Goal: Transaction & Acquisition: Purchase product/service

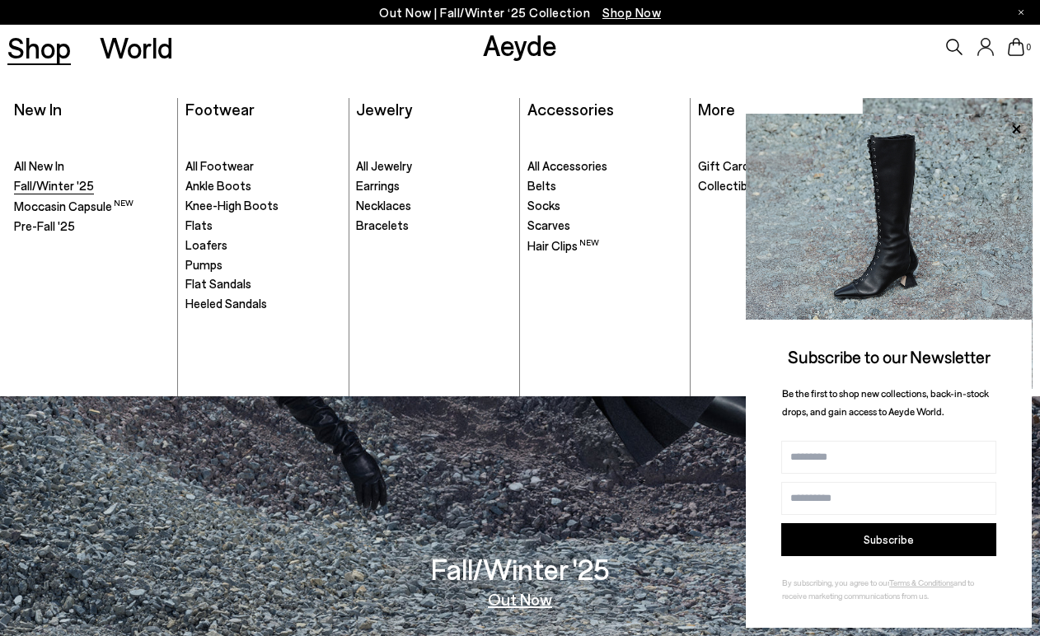
click at [49, 181] on span "Fall/Winter '25" at bounding box center [54, 185] width 80 height 15
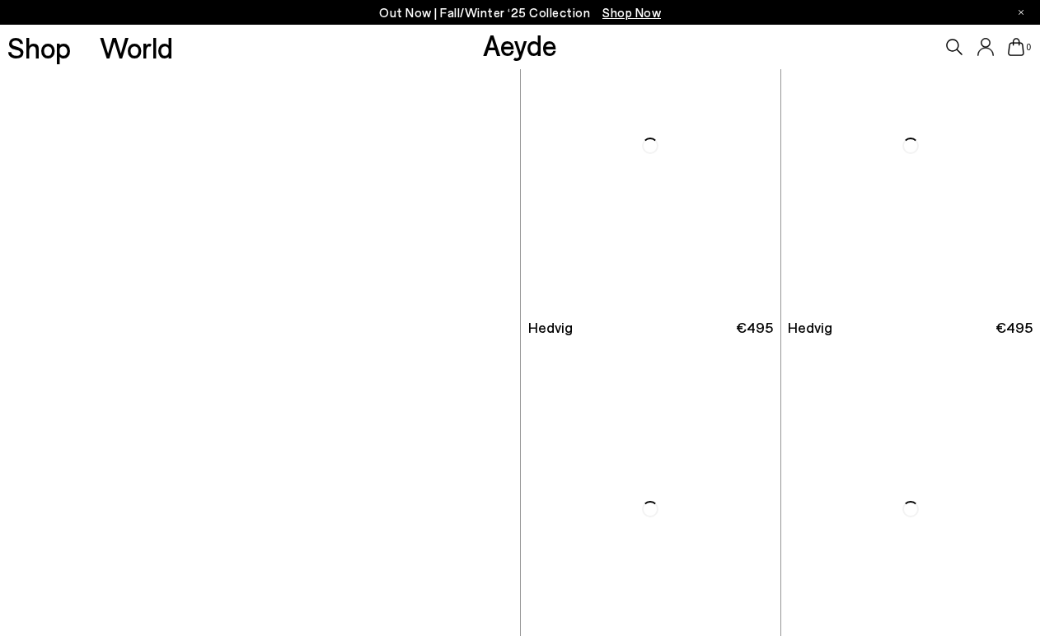
scroll to position [2585, 0]
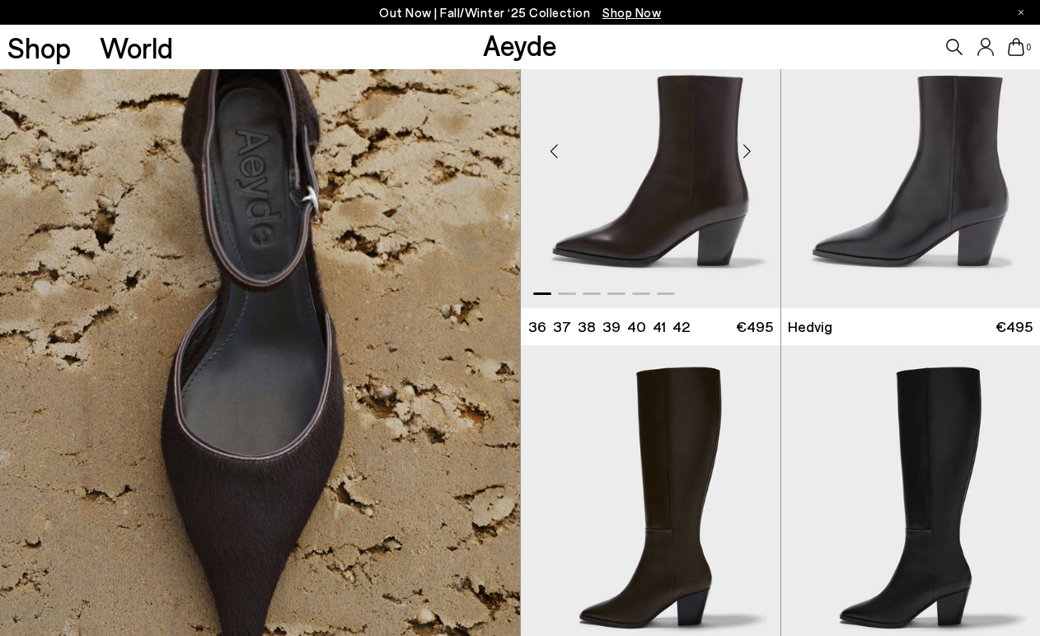
click at [746, 150] on div "Next slide" at bounding box center [747, 151] width 49 height 49
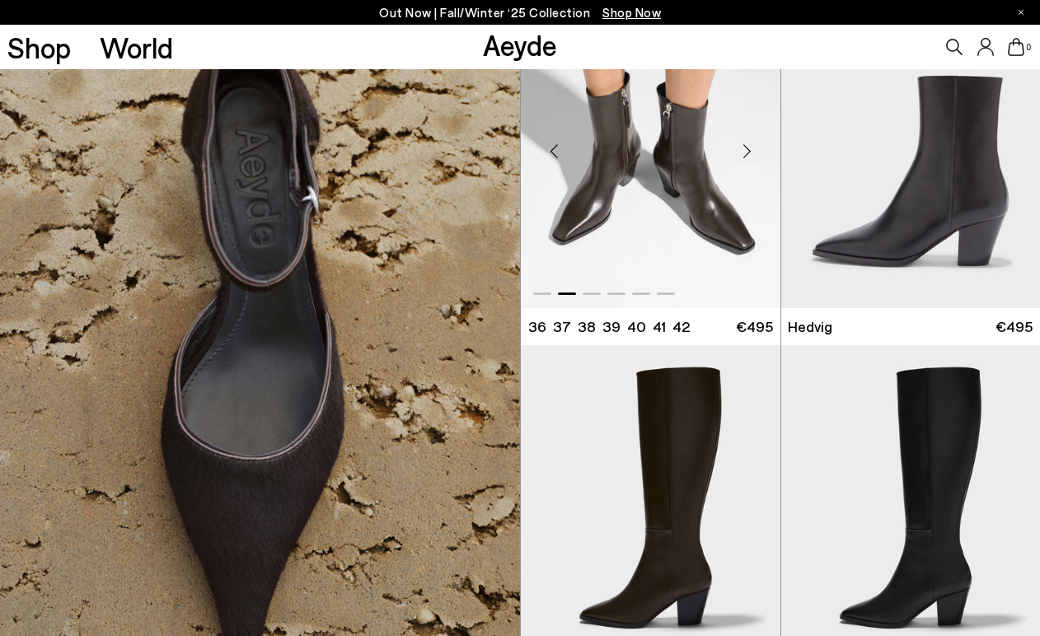
click at [746, 150] on div "Next slide" at bounding box center [747, 151] width 49 height 49
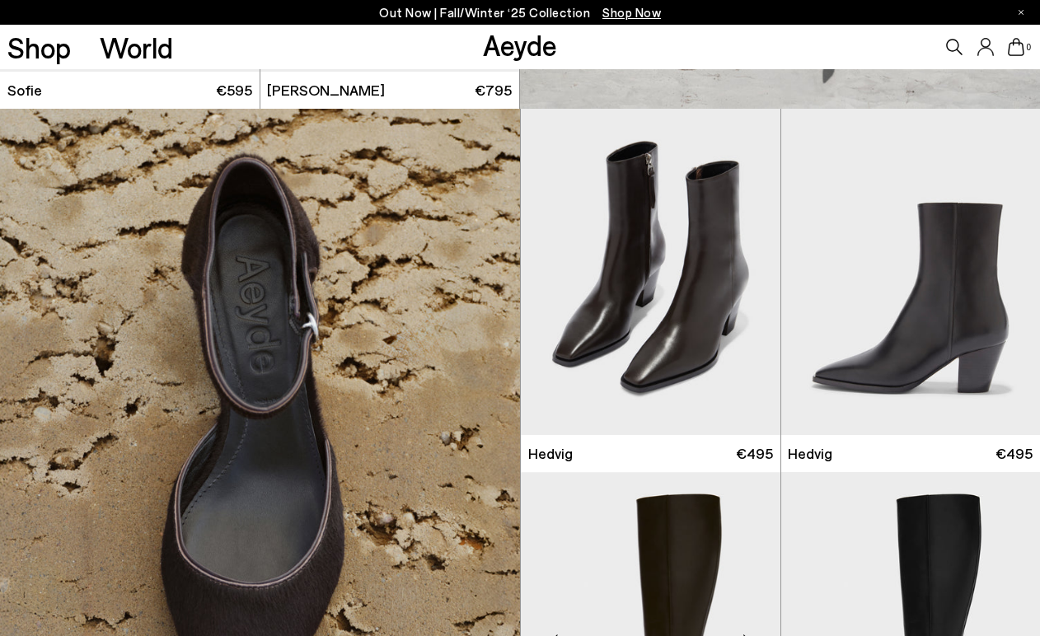
scroll to position [2455, 0]
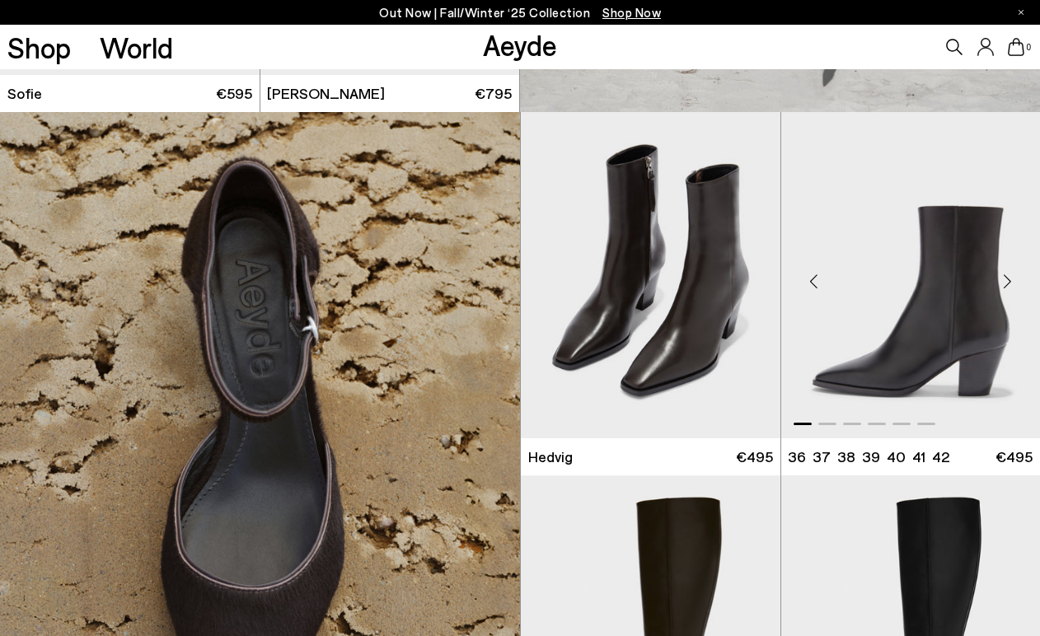
click at [917, 305] on img "1 / 6" at bounding box center [911, 275] width 260 height 326
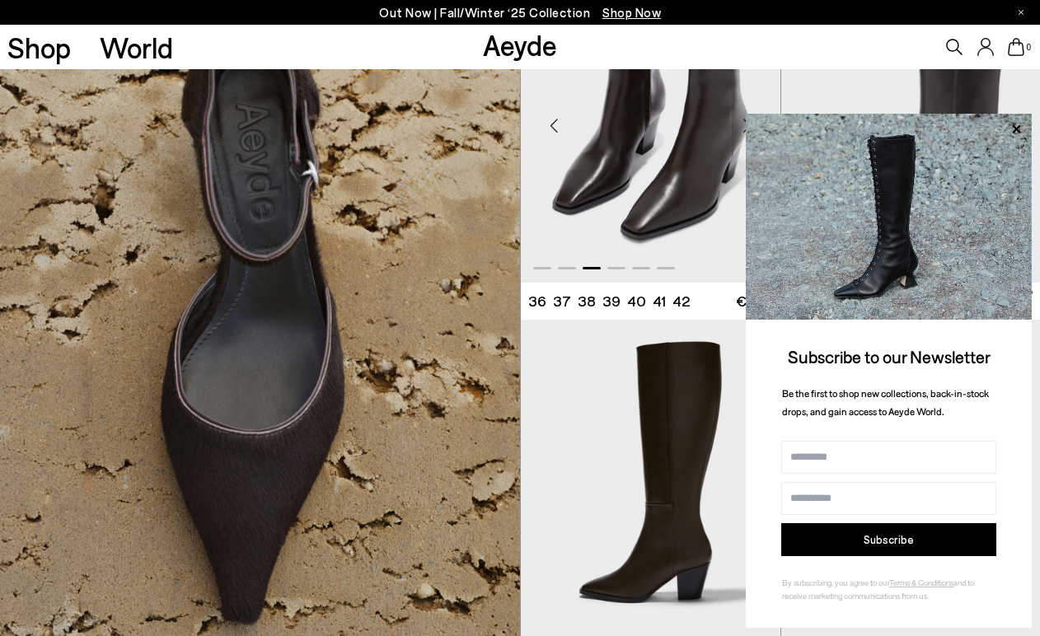
scroll to position [2757, 0]
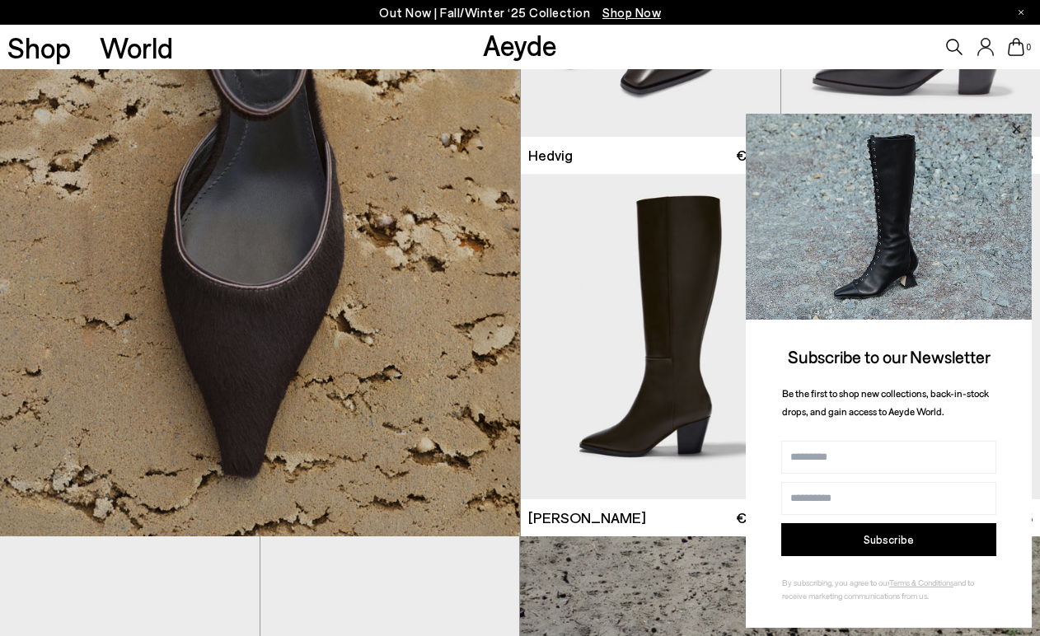
click at [1018, 128] on icon at bounding box center [1015, 129] width 21 height 21
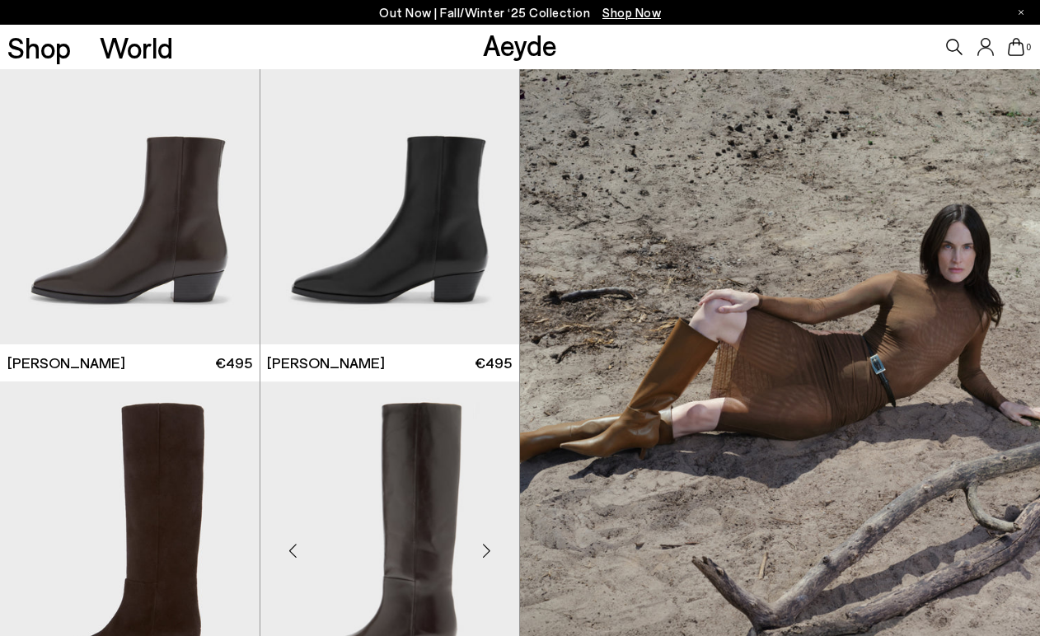
scroll to position [3277, 0]
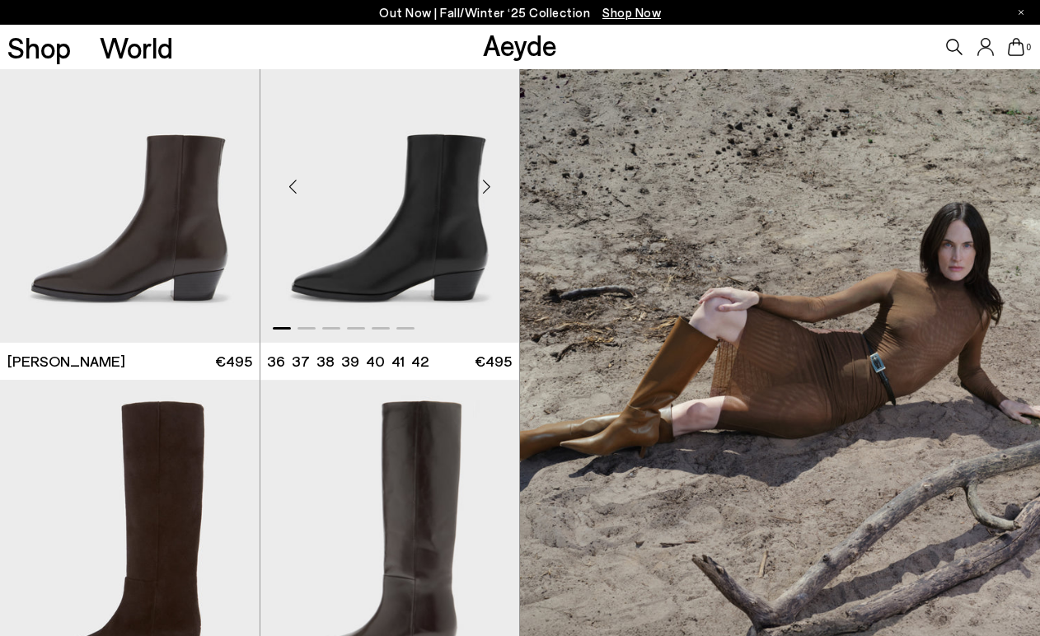
click at [483, 186] on div "Next slide" at bounding box center [485, 185] width 49 height 49
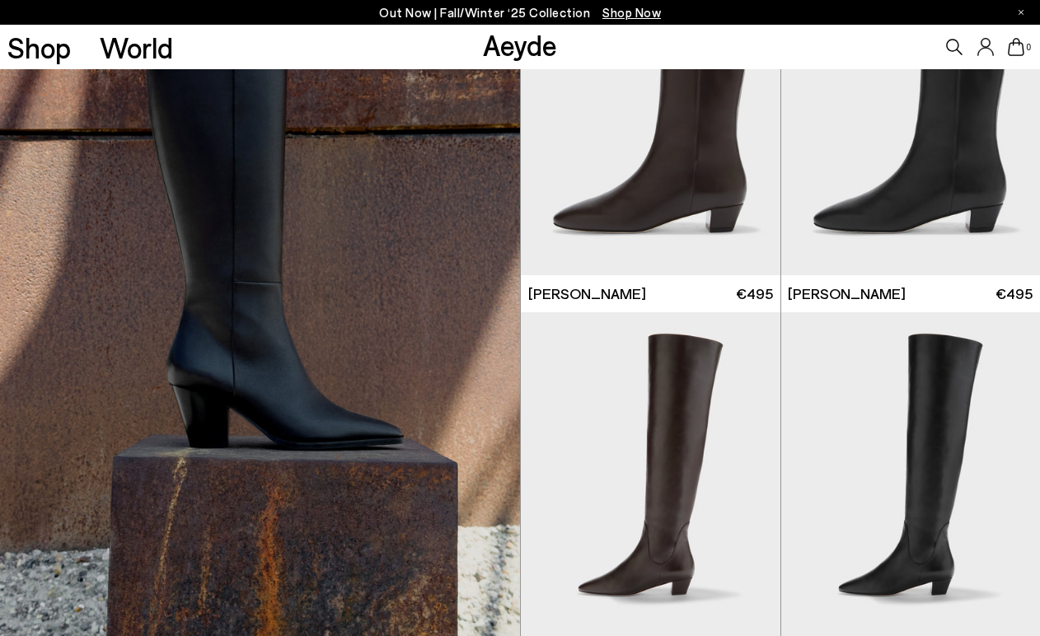
scroll to position [6873, 0]
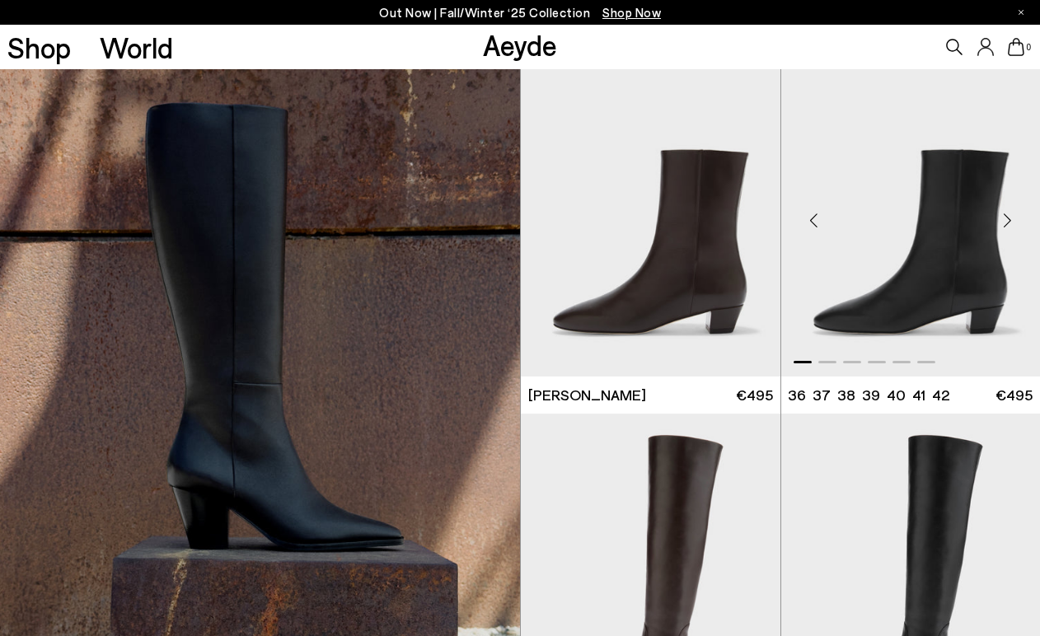
click at [819, 220] on div "Previous slide" at bounding box center [813, 219] width 49 height 49
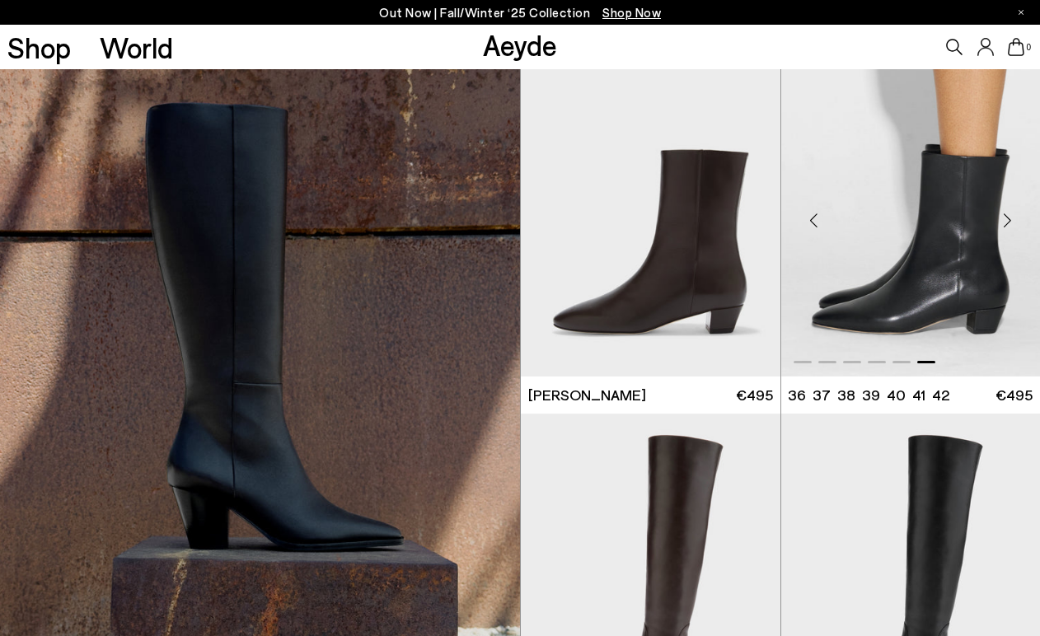
click at [819, 220] on div "Previous slide" at bounding box center [813, 219] width 49 height 49
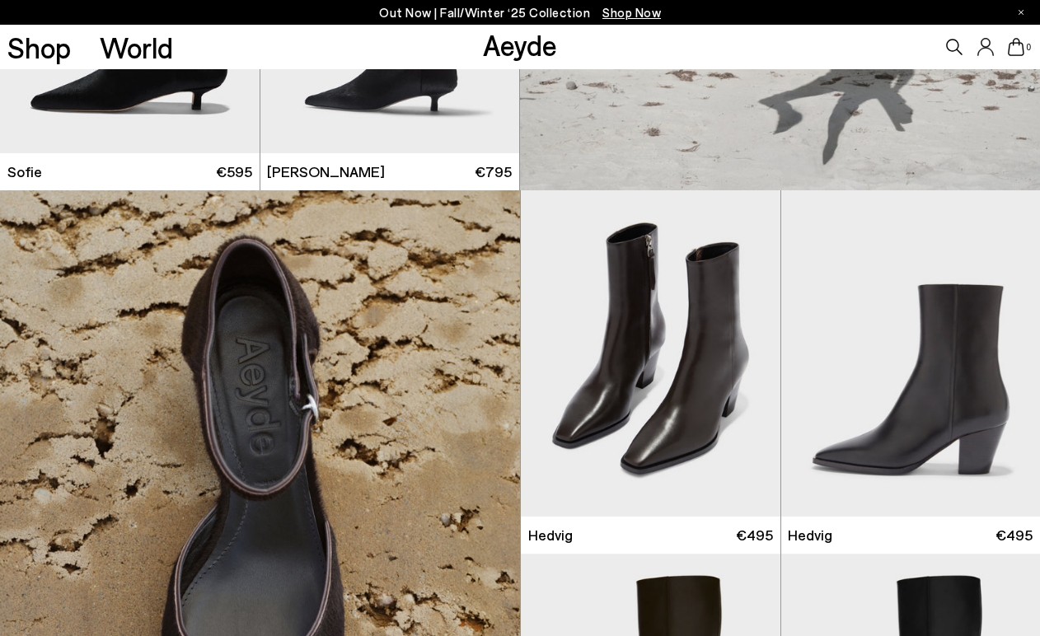
scroll to position [2375, 0]
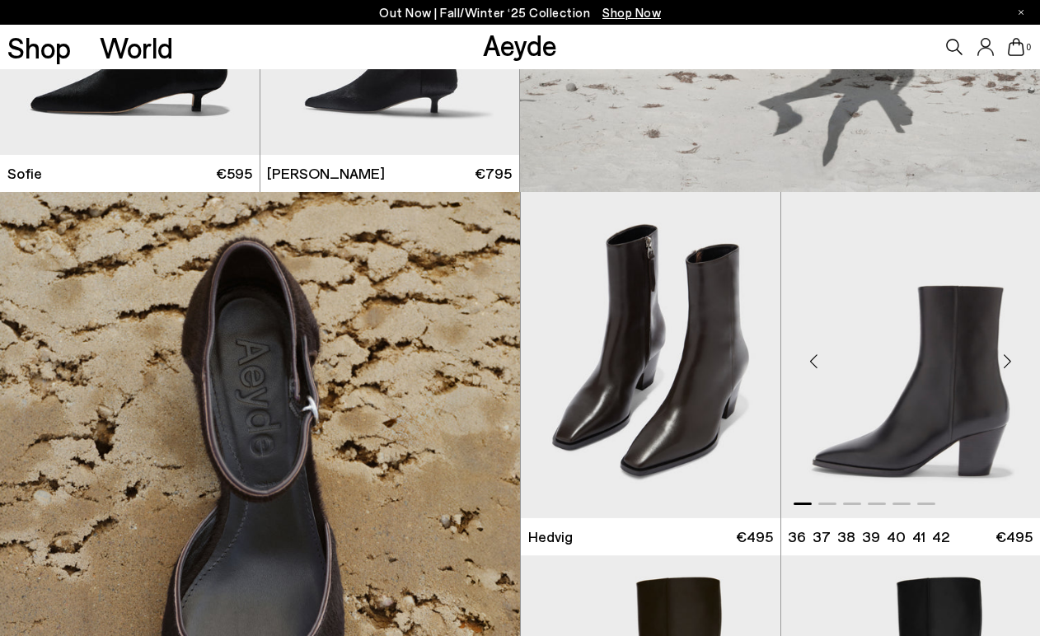
click at [895, 391] on img "1 / 6" at bounding box center [911, 355] width 260 height 326
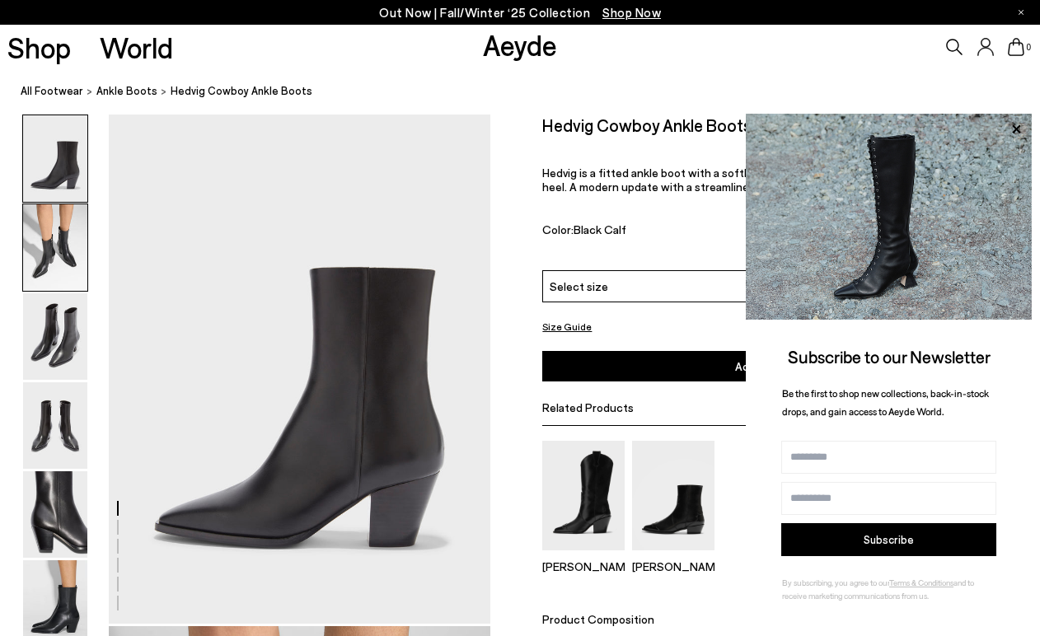
click at [28, 247] on img at bounding box center [55, 247] width 64 height 87
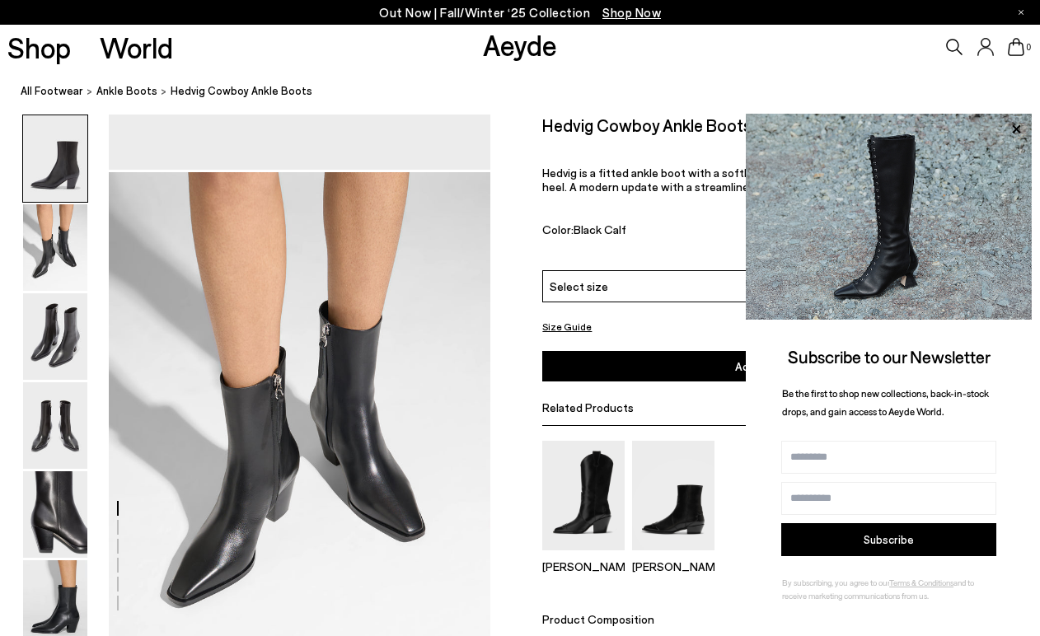
scroll to position [512, 0]
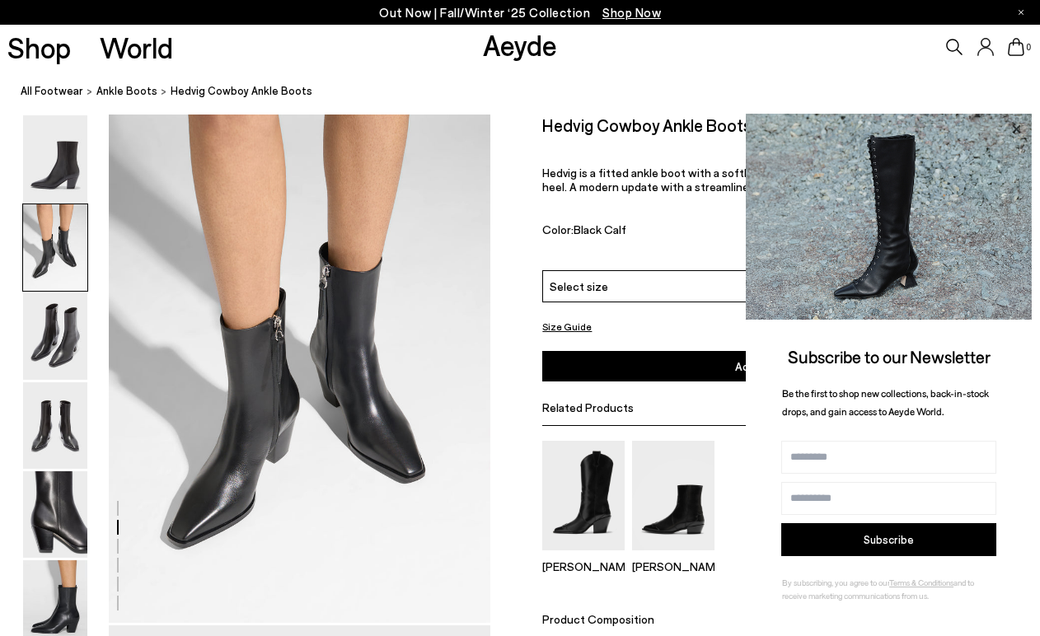
click at [1018, 130] on icon at bounding box center [1015, 129] width 21 height 21
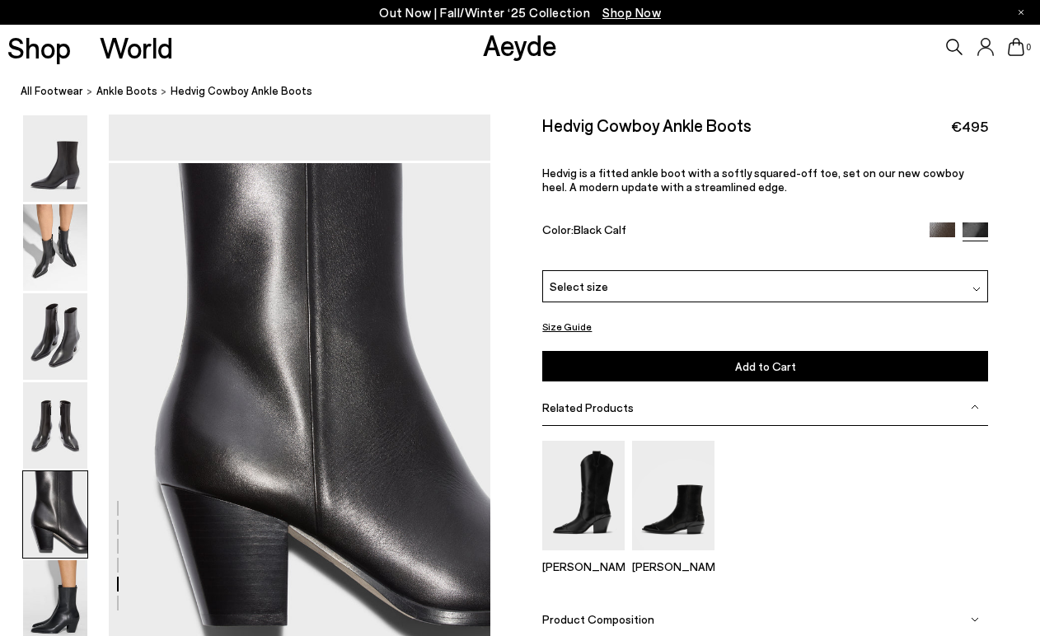
scroll to position [2007, 0]
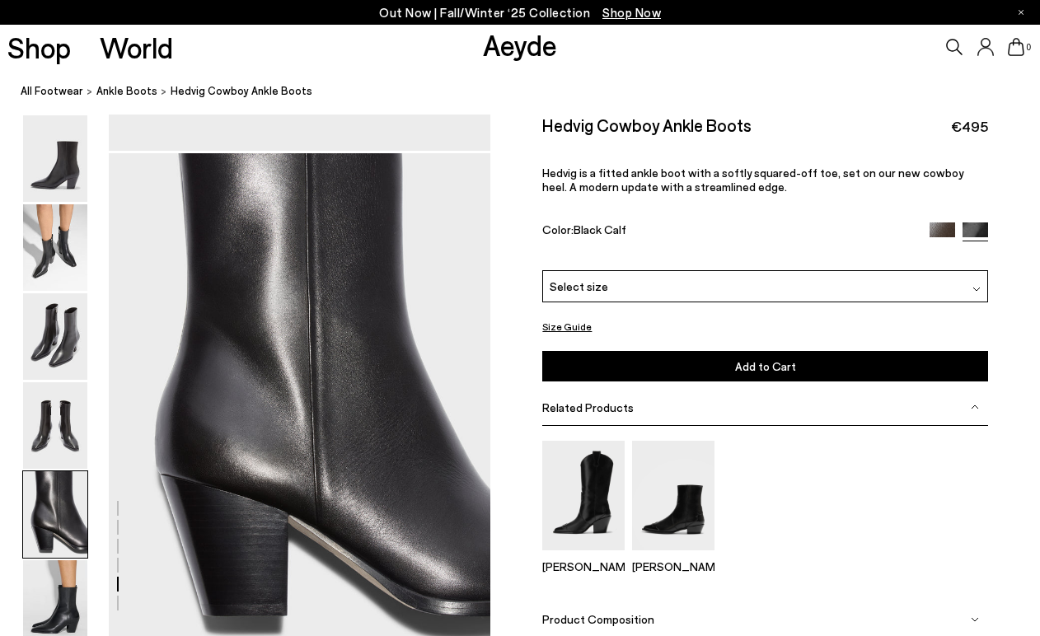
click at [654, 286] on div "Select size" at bounding box center [765, 285] width 446 height 32
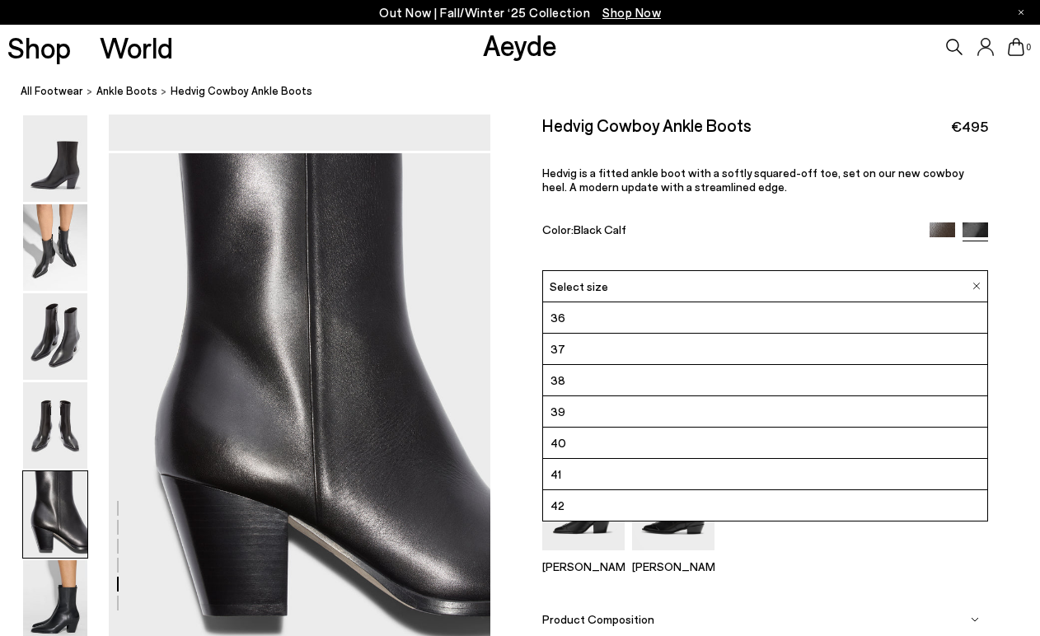
click at [601, 413] on li "39" at bounding box center [765, 410] width 444 height 31
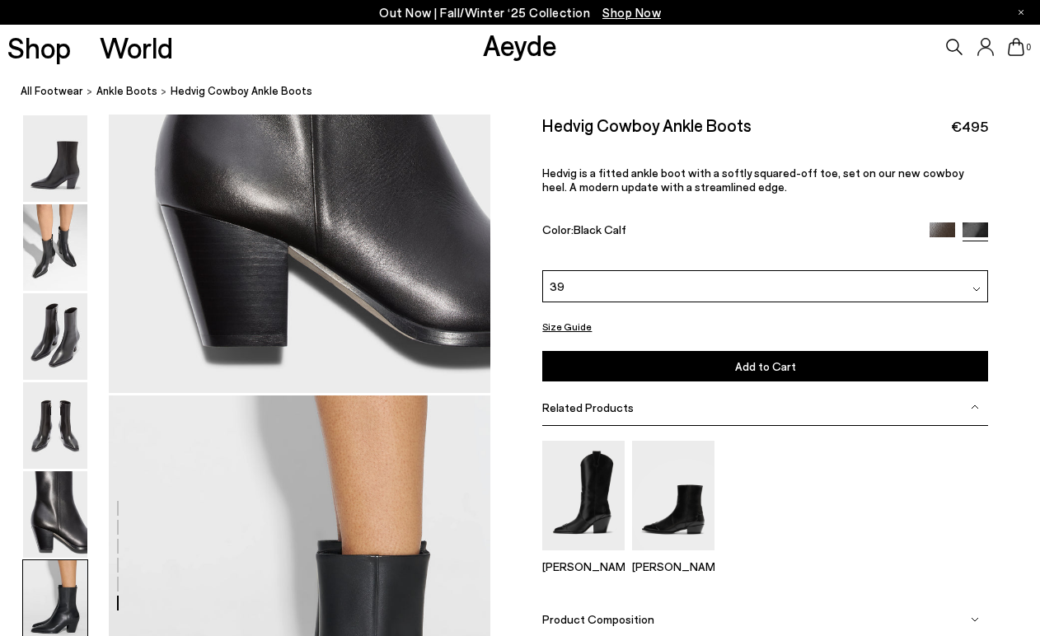
scroll to position [2255, 0]
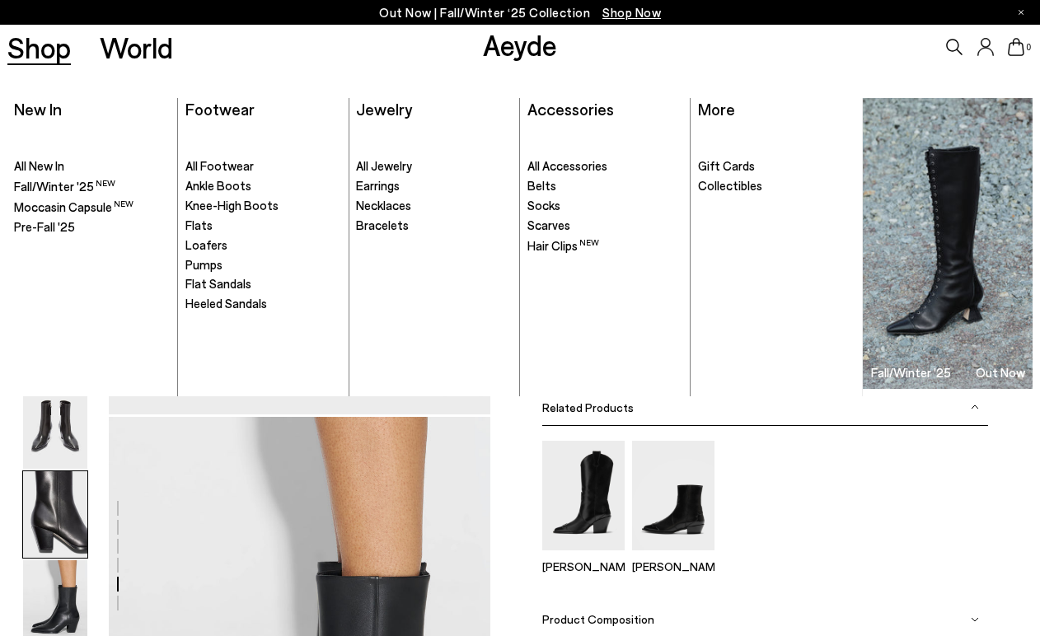
scroll to position [2007, 0]
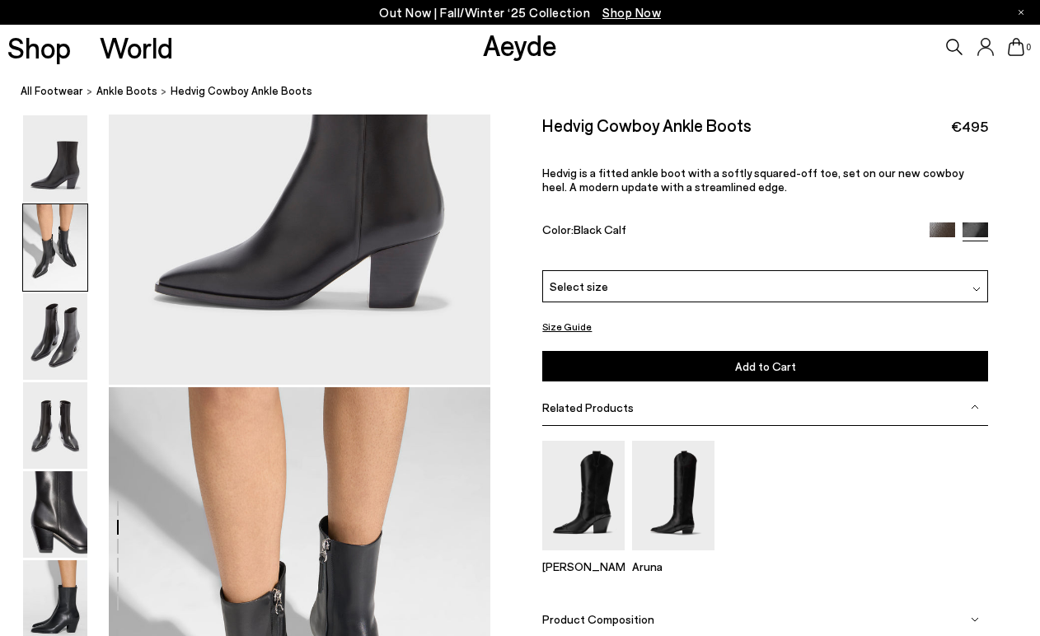
scroll to position [475, 0]
